Goal: Task Accomplishment & Management: Use online tool/utility

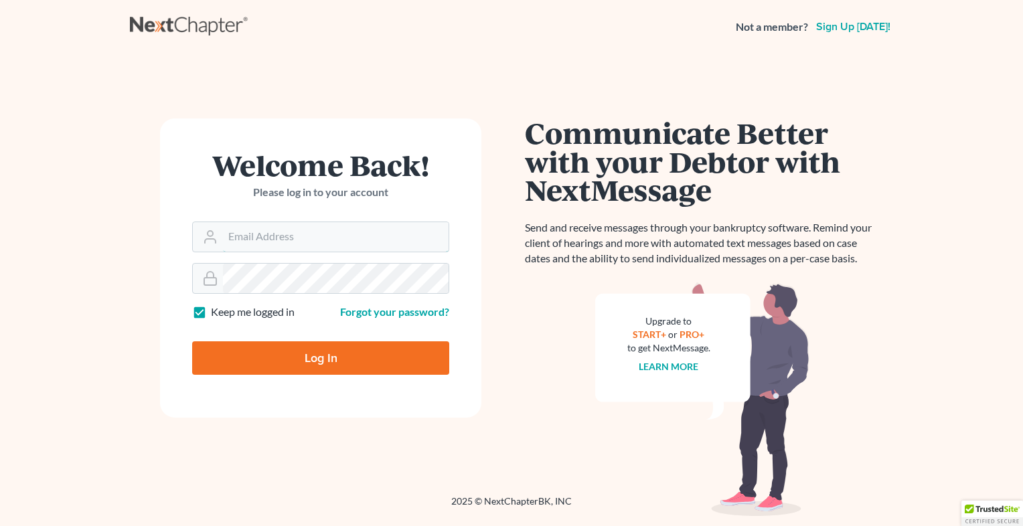
type input "[EMAIL_ADDRESS][DOMAIN_NAME]"
click at [284, 355] on input "Log In" at bounding box center [320, 357] width 257 height 33
type input "Thinking..."
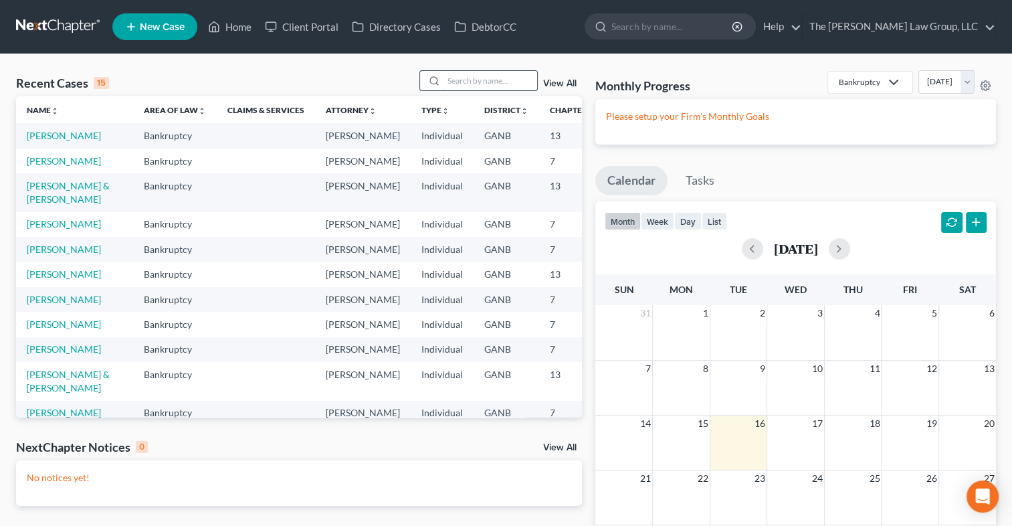
click at [484, 83] on input "search" at bounding box center [491, 80] width 94 height 19
click at [446, 80] on input "search" at bounding box center [491, 80] width 94 height 19
type input "[PERSON_NAME]"
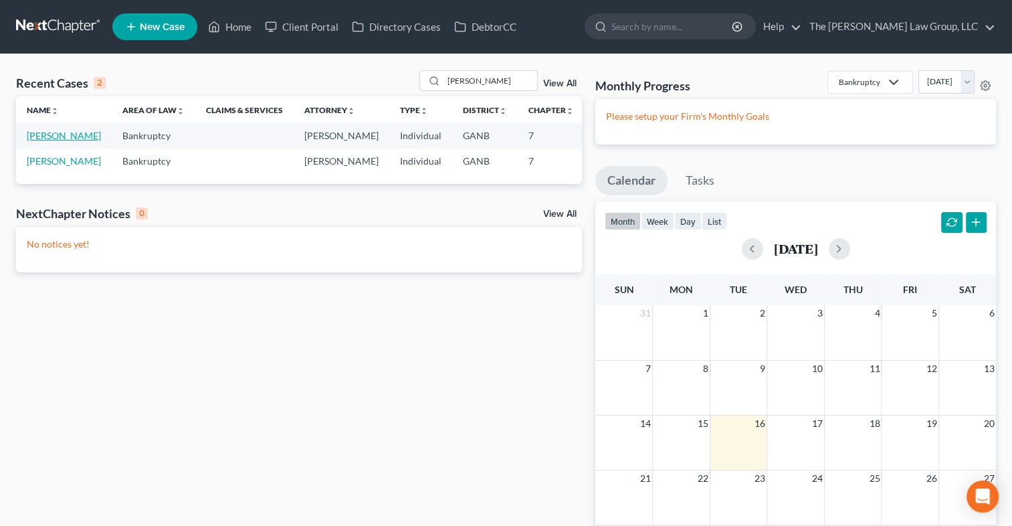
click at [39, 134] on link "[PERSON_NAME]" at bounding box center [64, 135] width 74 height 11
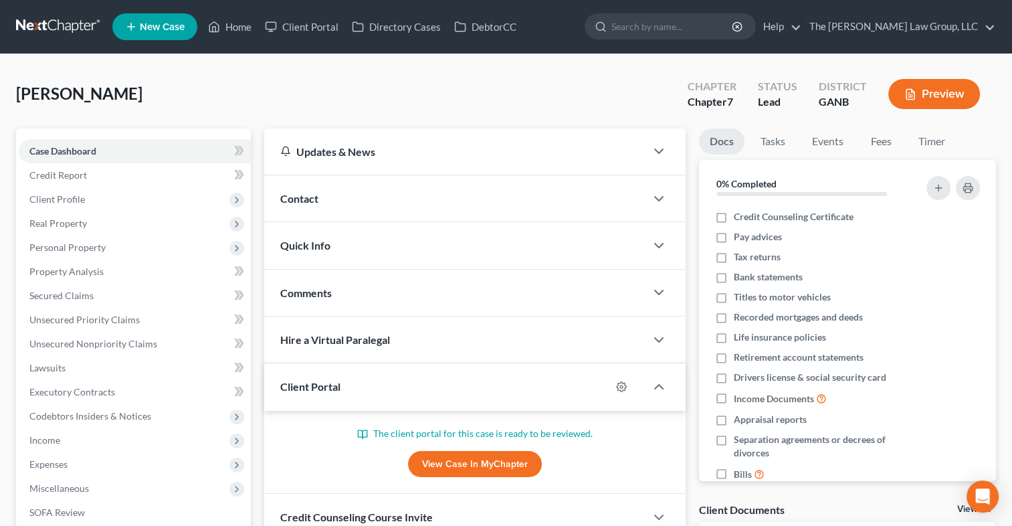
click at [454, 470] on link "View Case in MyChapter" at bounding box center [475, 464] width 134 height 27
click at [923, 37] on link "The Martin Law Group, LLC" at bounding box center [899, 27] width 193 height 24
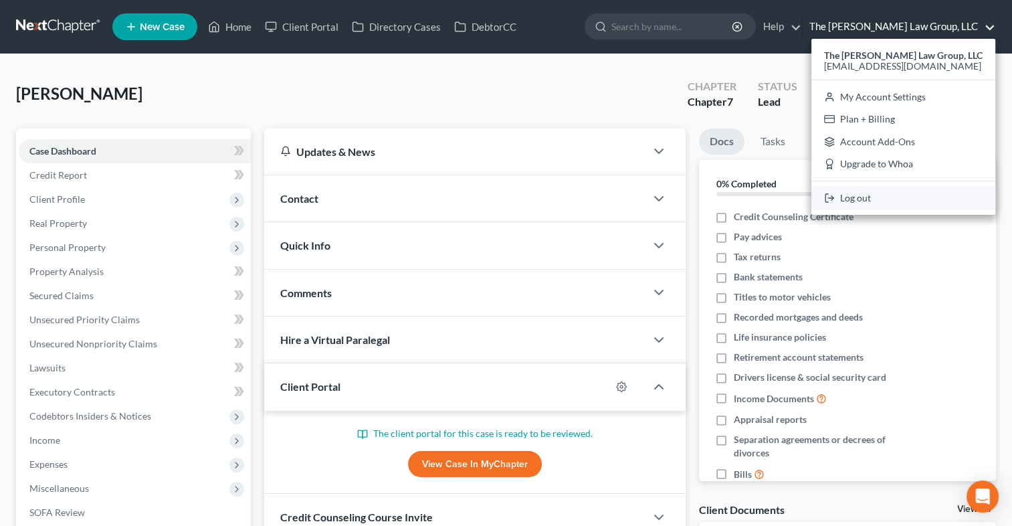
click at [865, 202] on link "Log out" at bounding box center [904, 198] width 184 height 23
